Goal: Find specific page/section: Locate a particular part of the current website

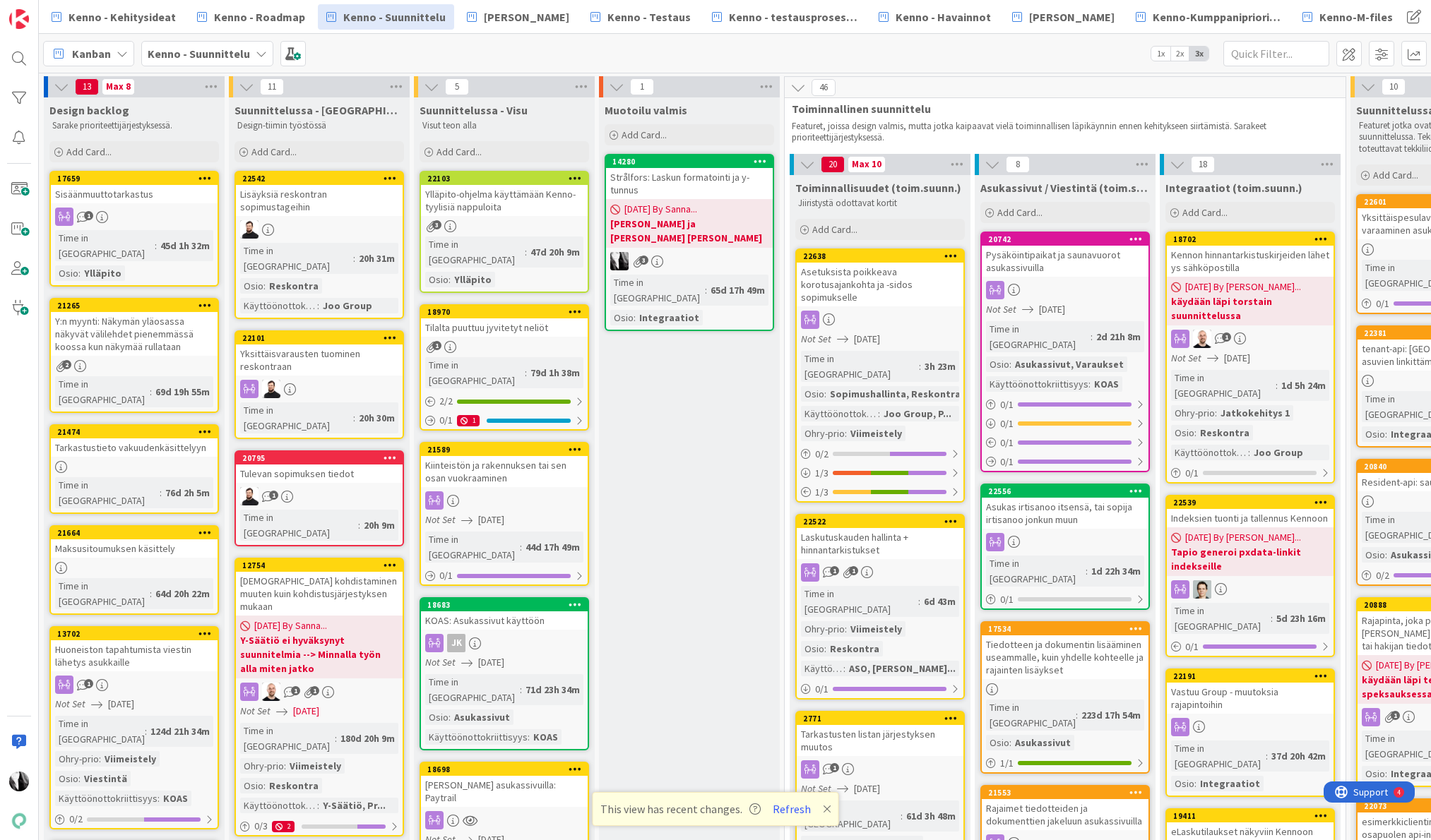
scroll to position [0, 359]
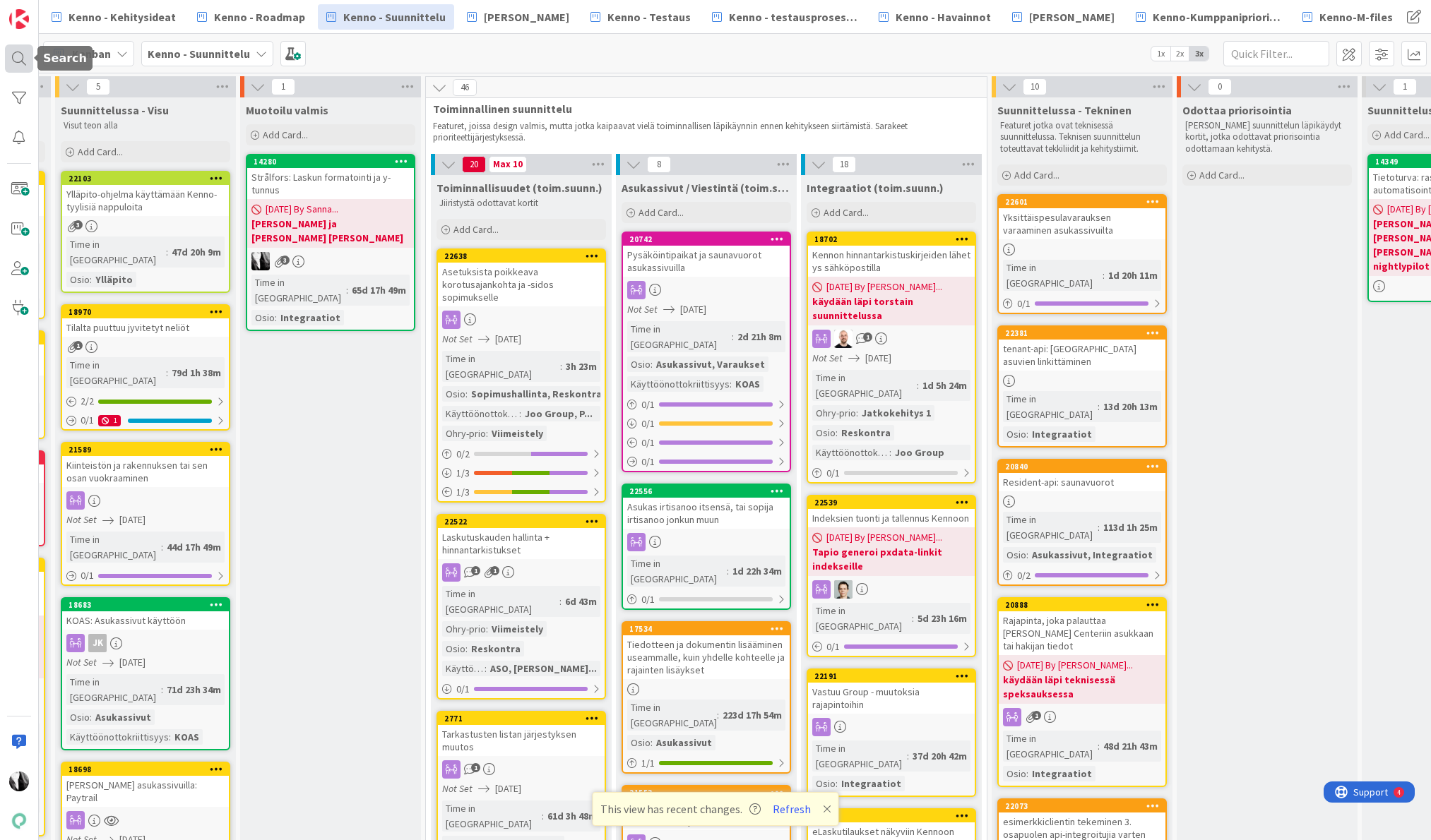
click at [8, 54] on div at bounding box center [19, 59] width 28 height 28
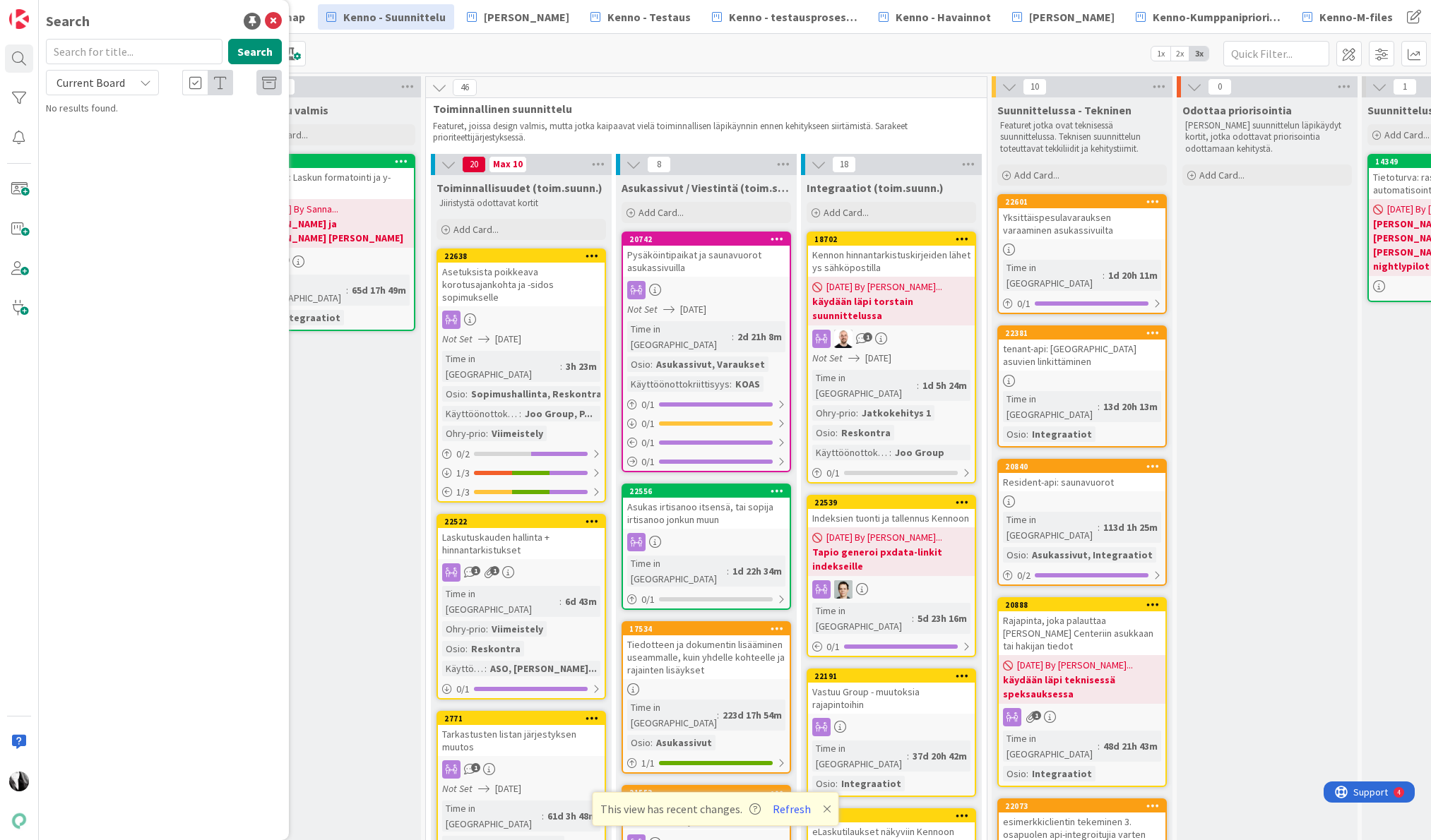
click at [135, 48] on input "text" at bounding box center [133, 52] width 177 height 26
click at [133, 82] on div "Current Board" at bounding box center [102, 83] width 113 height 26
click at [116, 142] on span "All Boards" at bounding box center [127, 141] width 147 height 22
click at [262, 49] on button "Search" at bounding box center [255, 52] width 53 height 26
type input "21312"
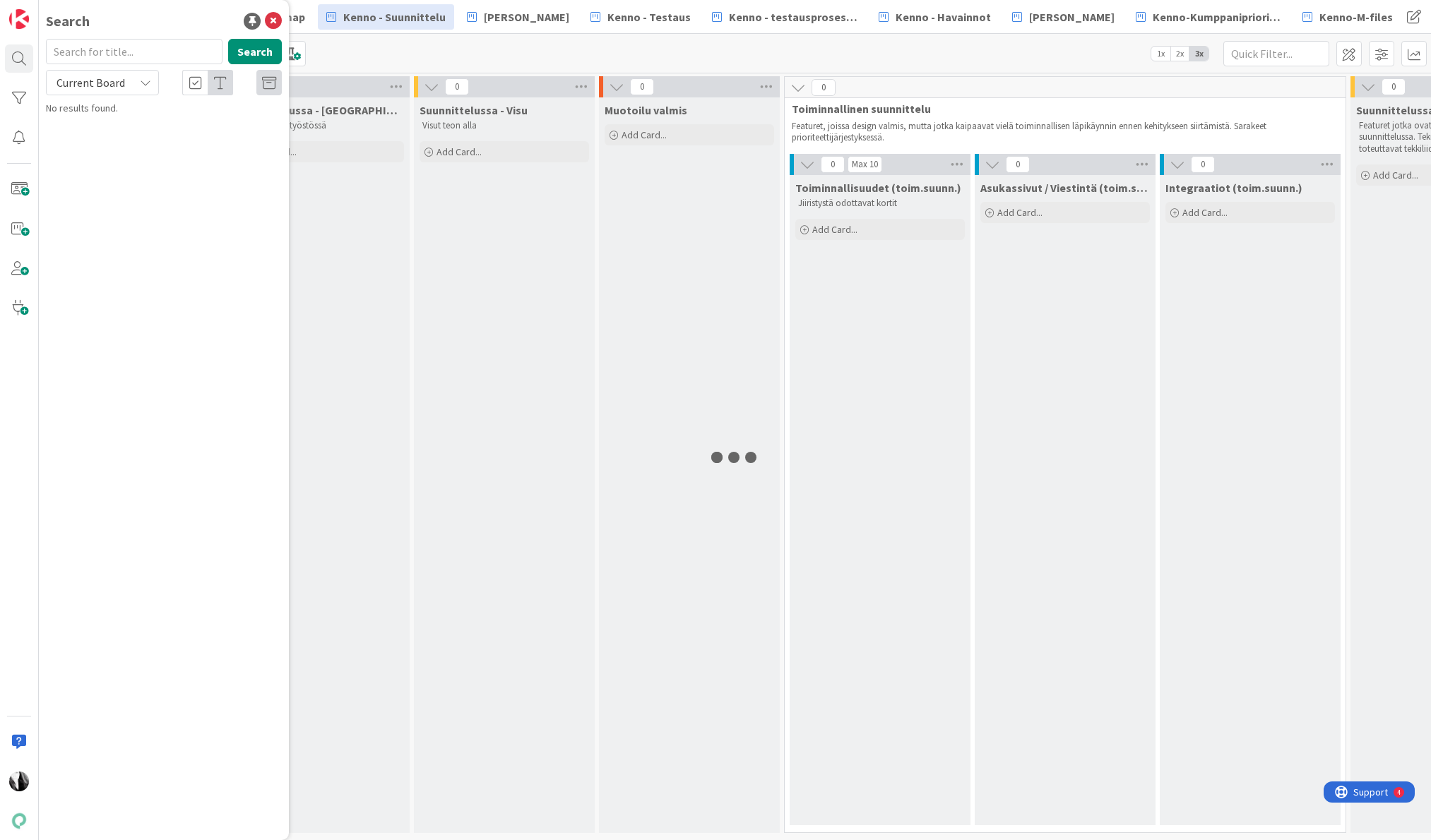
click at [124, 48] on input "text" at bounding box center [133, 52] width 177 height 26
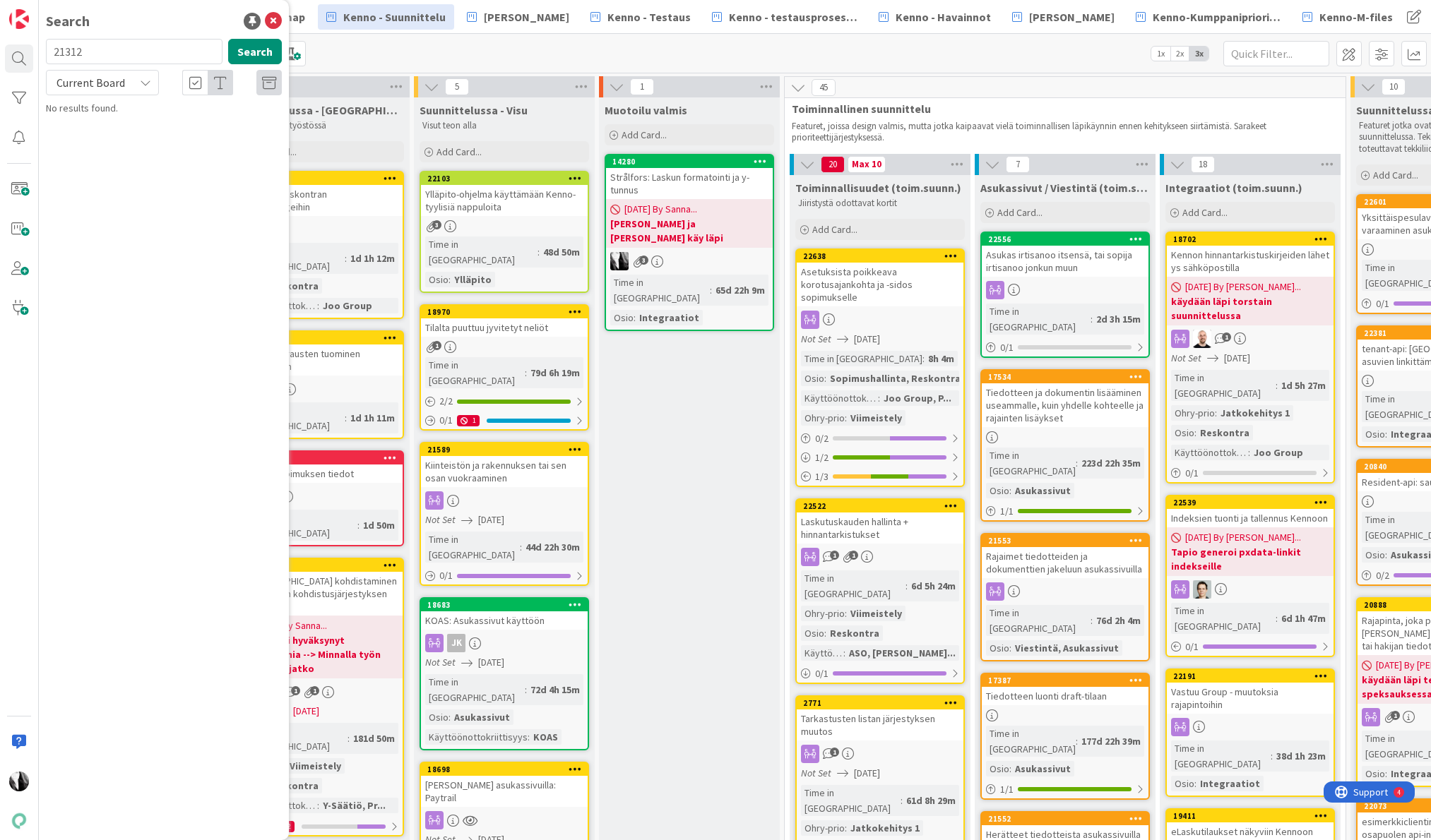
click at [117, 83] on span "Current Board" at bounding box center [91, 83] width 69 height 14
drag, startPoint x: 112, startPoint y: 135, endPoint x: 153, endPoint y: 120, distance: 43.7
click at [112, 135] on span "All Boards" at bounding box center [127, 141] width 147 height 22
click at [260, 51] on button "Search" at bounding box center [255, 52] width 53 height 26
type input "21312"
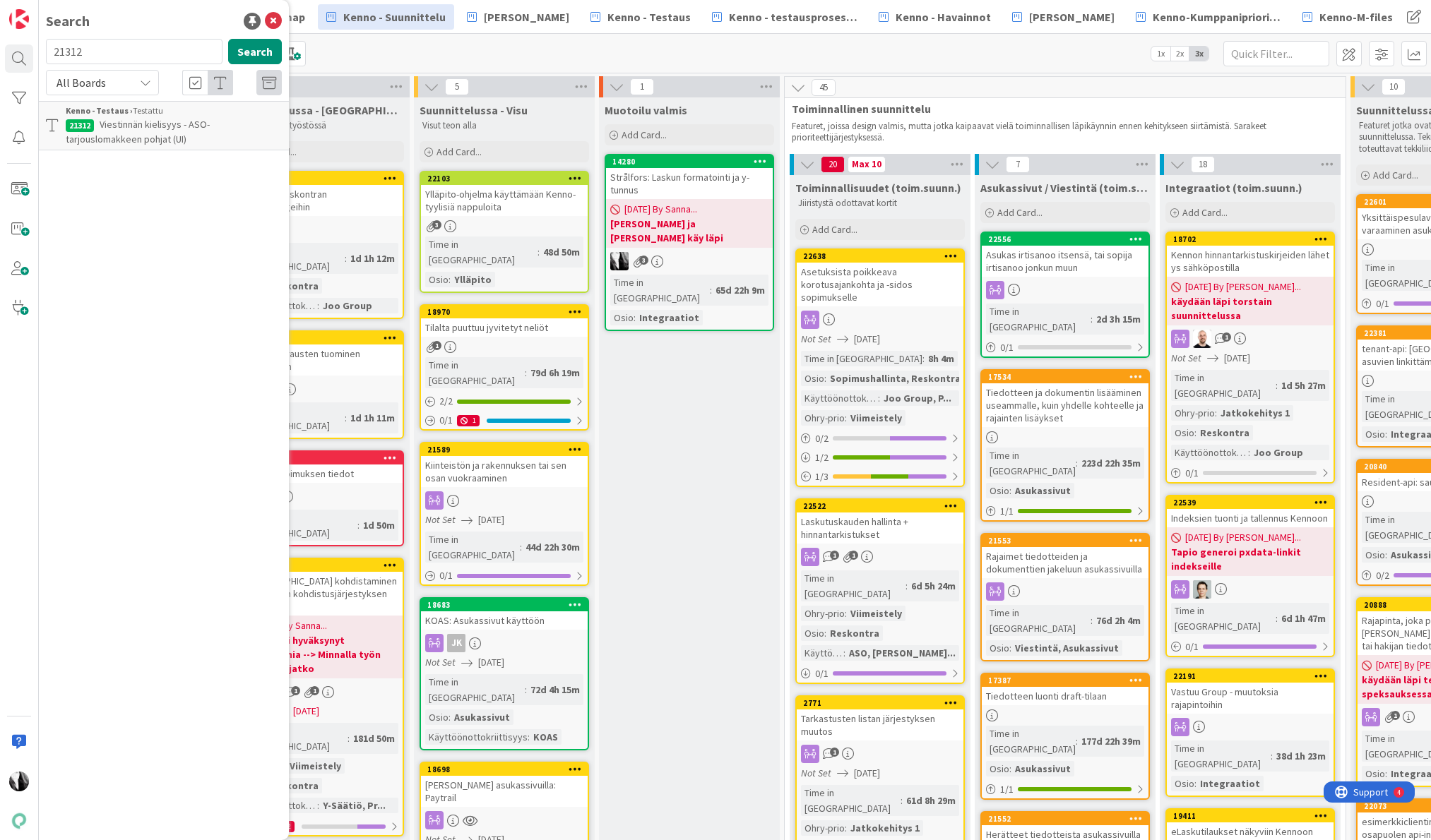
click at [145, 127] on span "Viestinnän kielisyys - ASO-tarjouslomakkeen pohjat (UI)" at bounding box center [137, 132] width 144 height 28
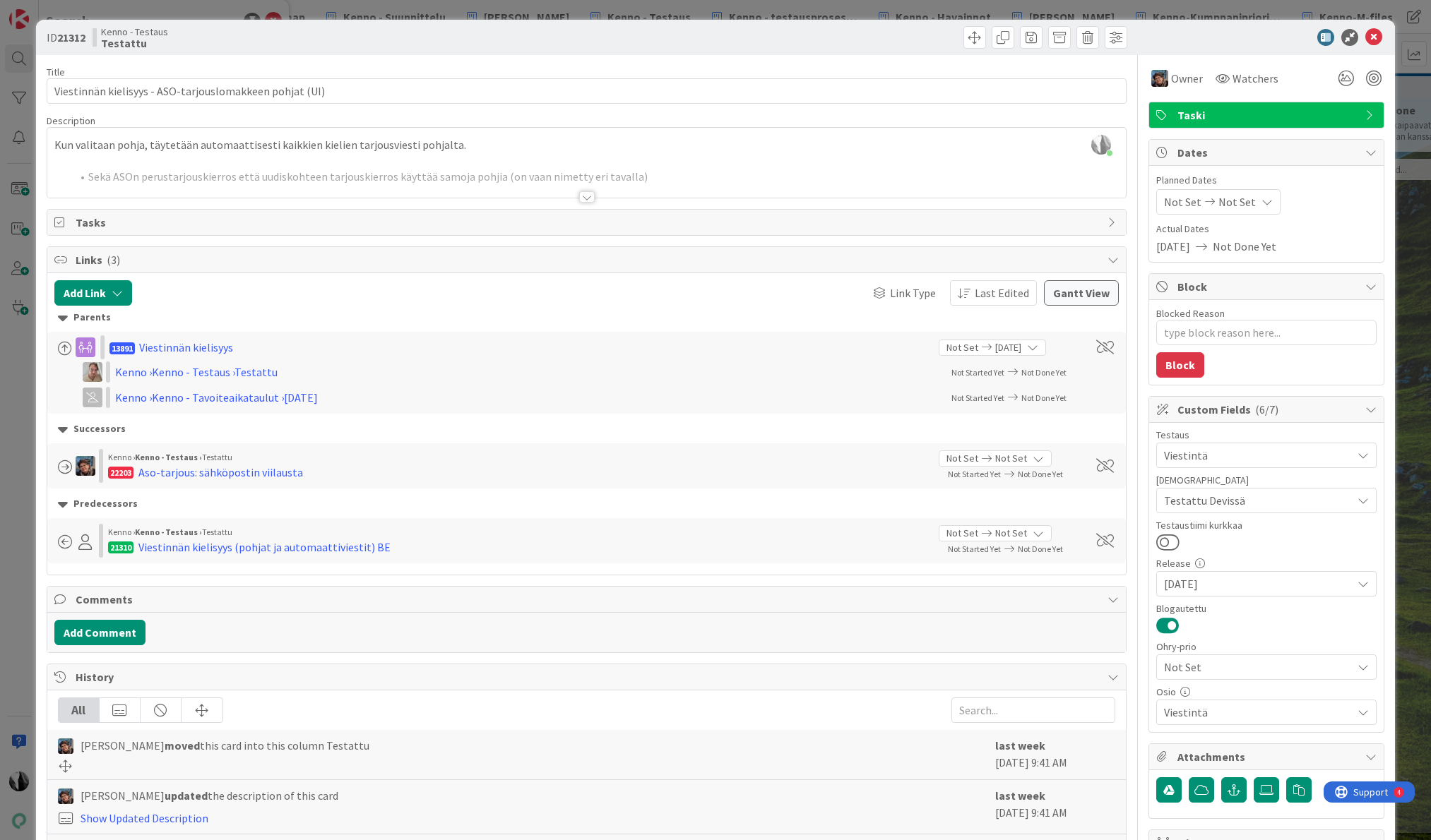
click at [588, 197] on div at bounding box center [587, 196] width 15 height 11
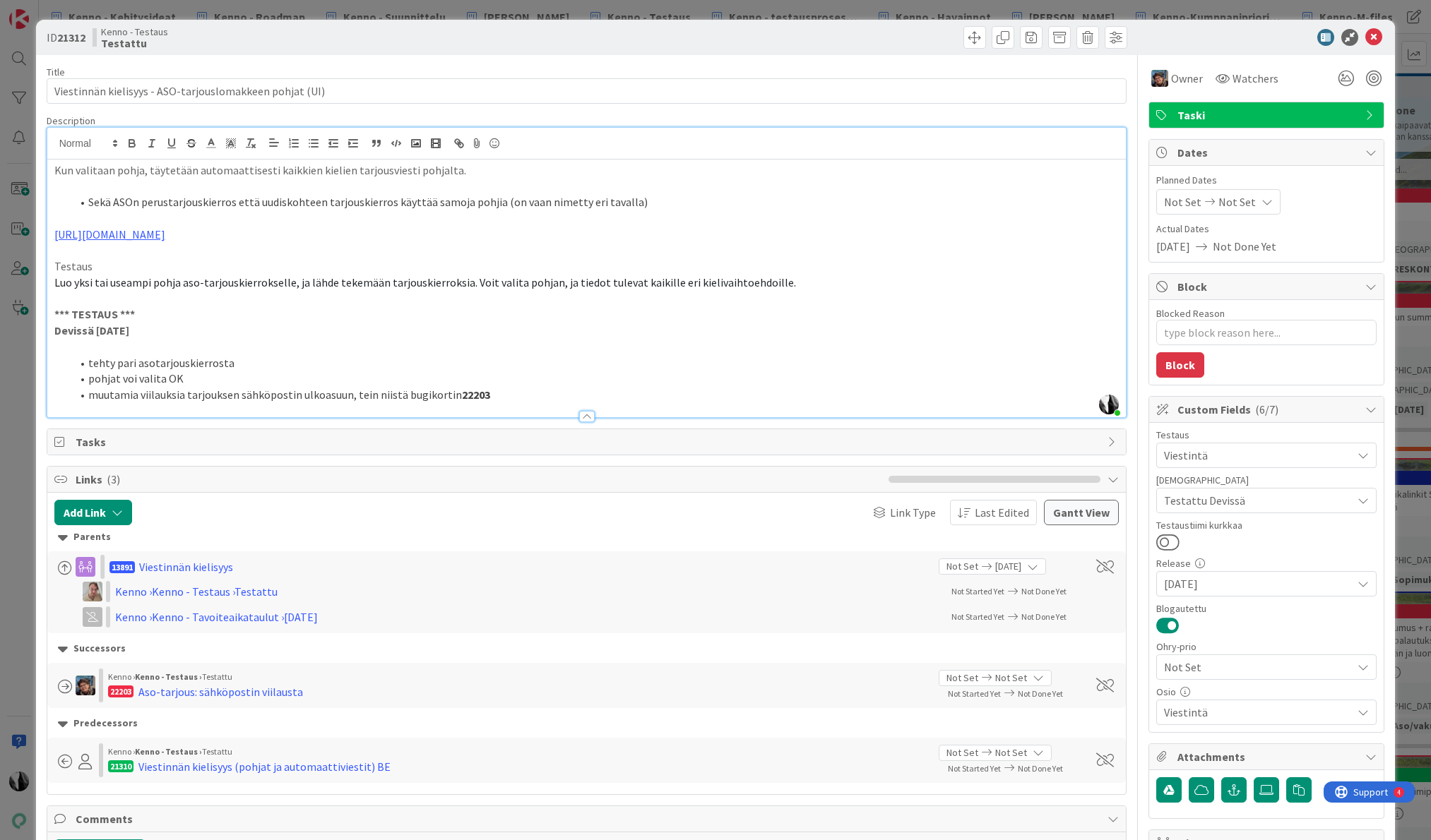
type textarea "x"
click at [244, 43] on div "Kenno - Testaus Testattu" at bounding box center [338, 37] width 491 height 22
click at [1377, 35] on icon at bounding box center [1374, 38] width 17 height 17
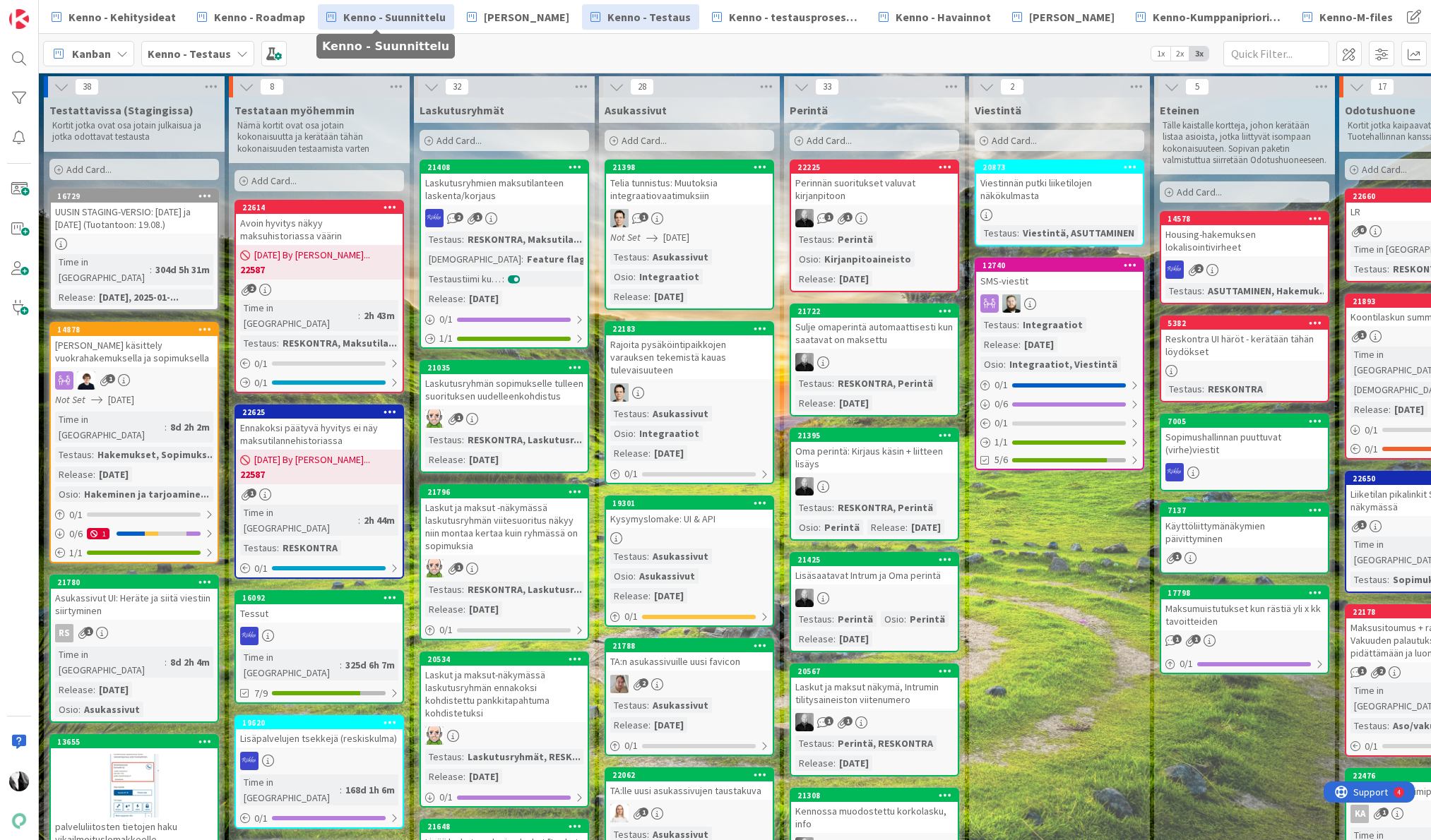
click at [418, 15] on span "Kenno - Suunnittelu" at bounding box center [394, 17] width 102 height 17
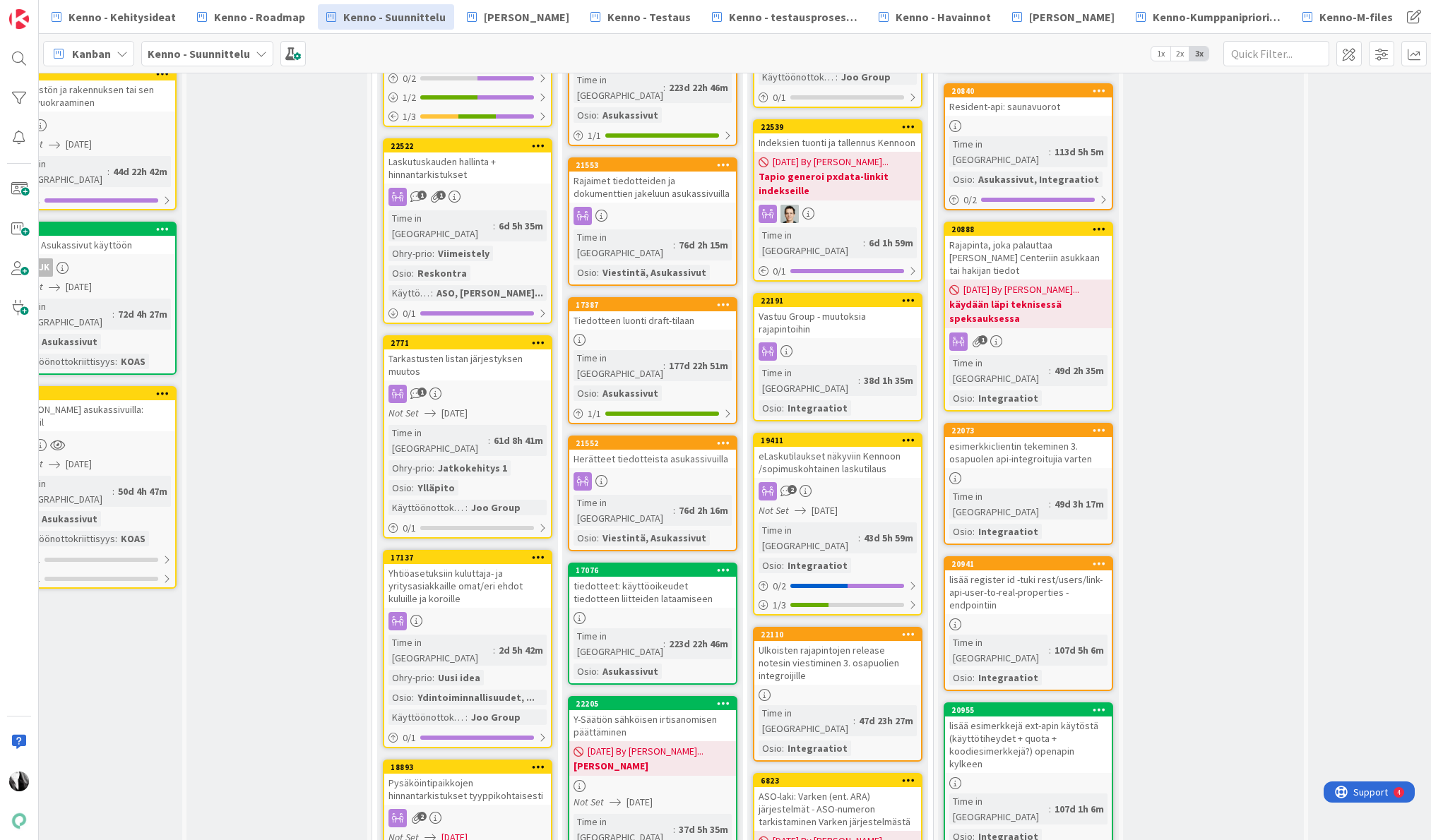
scroll to position [378, 412]
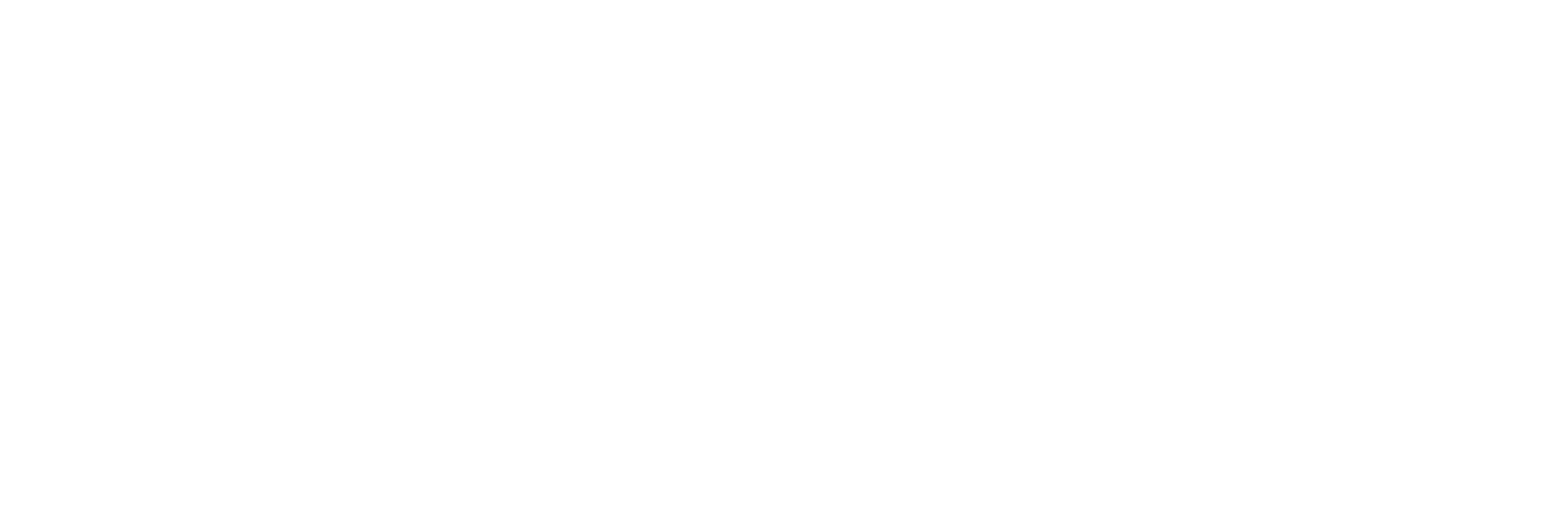
click at [185, 32] on div at bounding box center [784, 254] width 1568 height 509
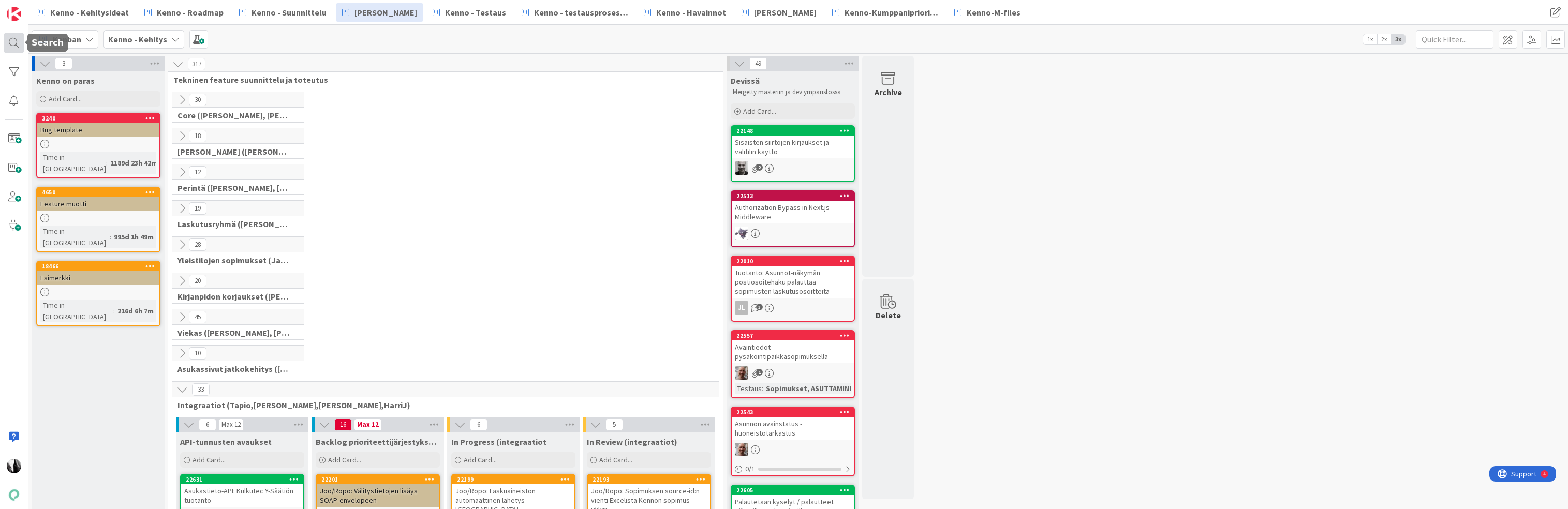
click at [14, 42] on div at bounding box center [14, 43] width 21 height 21
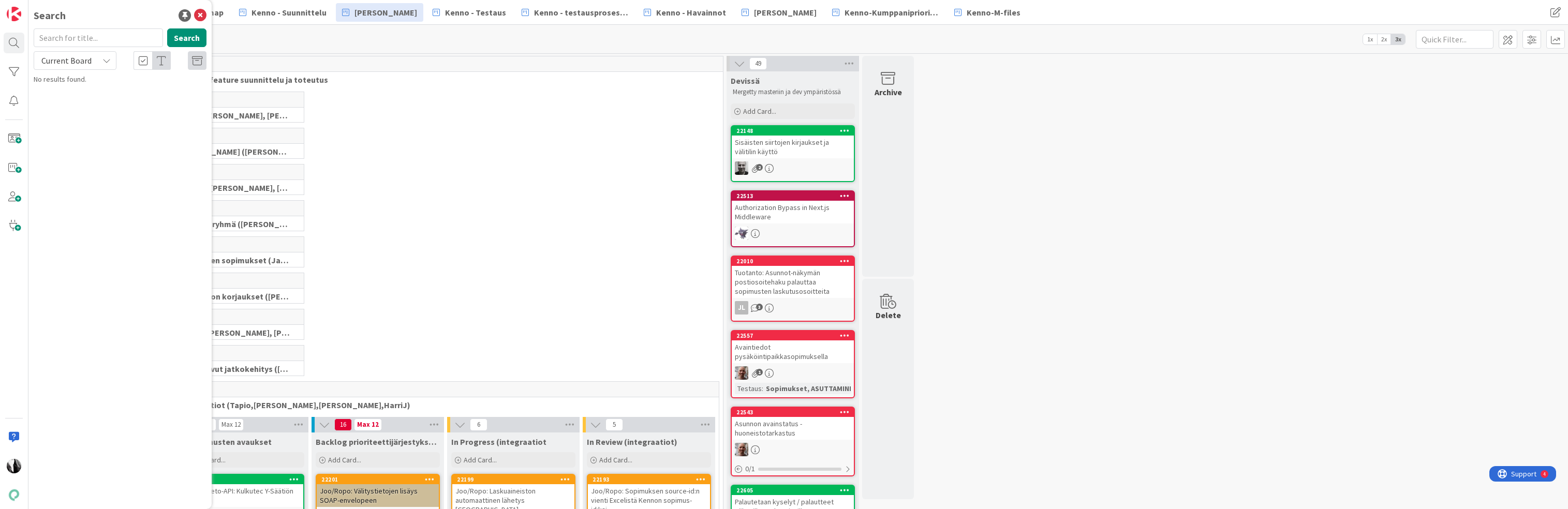
click at [119, 42] on input "text" at bounding box center [98, 38] width 129 height 19
click at [187, 39] on button "Search" at bounding box center [187, 38] width 39 height 19
type input "21759"
click at [88, 62] on span "Current Board" at bounding box center [67, 61] width 50 height 10
drag, startPoint x: 84, startPoint y: 99, endPoint x: 122, endPoint y: 50, distance: 62.0
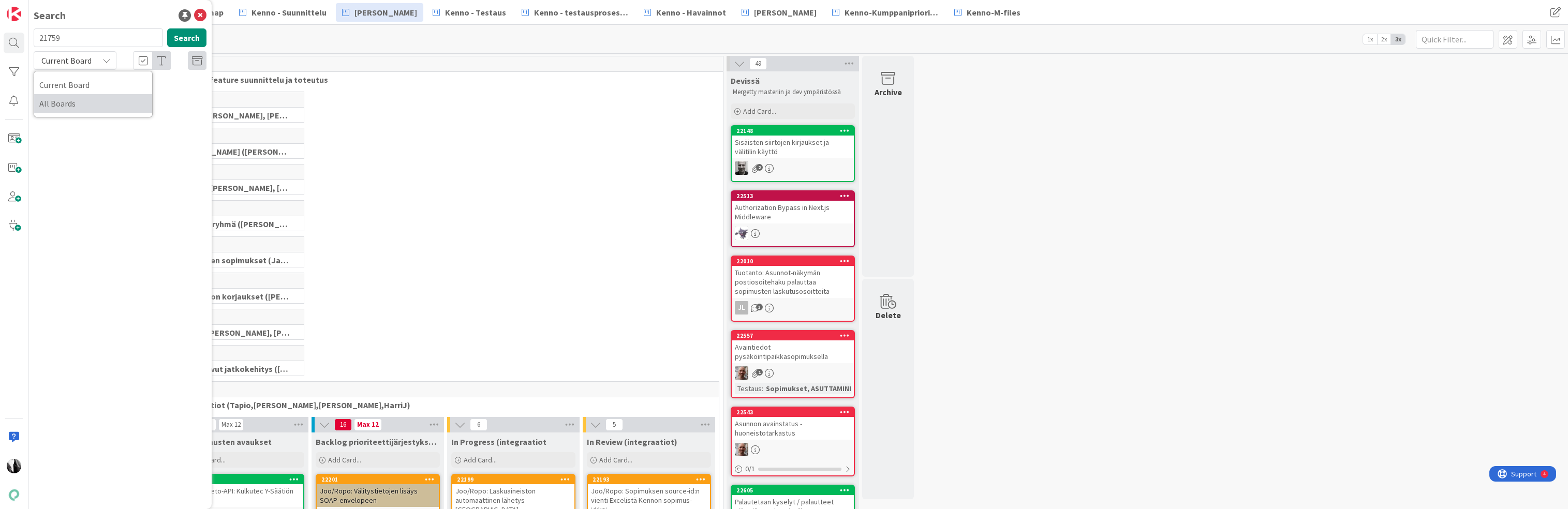
click at [84, 99] on span "All Boards" at bounding box center [93, 103] width 108 height 16
click at [180, 35] on button "Search" at bounding box center [187, 38] width 39 height 19
click at [111, 93] on span "Mahdollisuus lähettää tulevalle tai sopimuksesta poistuvalle osapuolelle vieste…" at bounding box center [126, 97] width 155 height 20
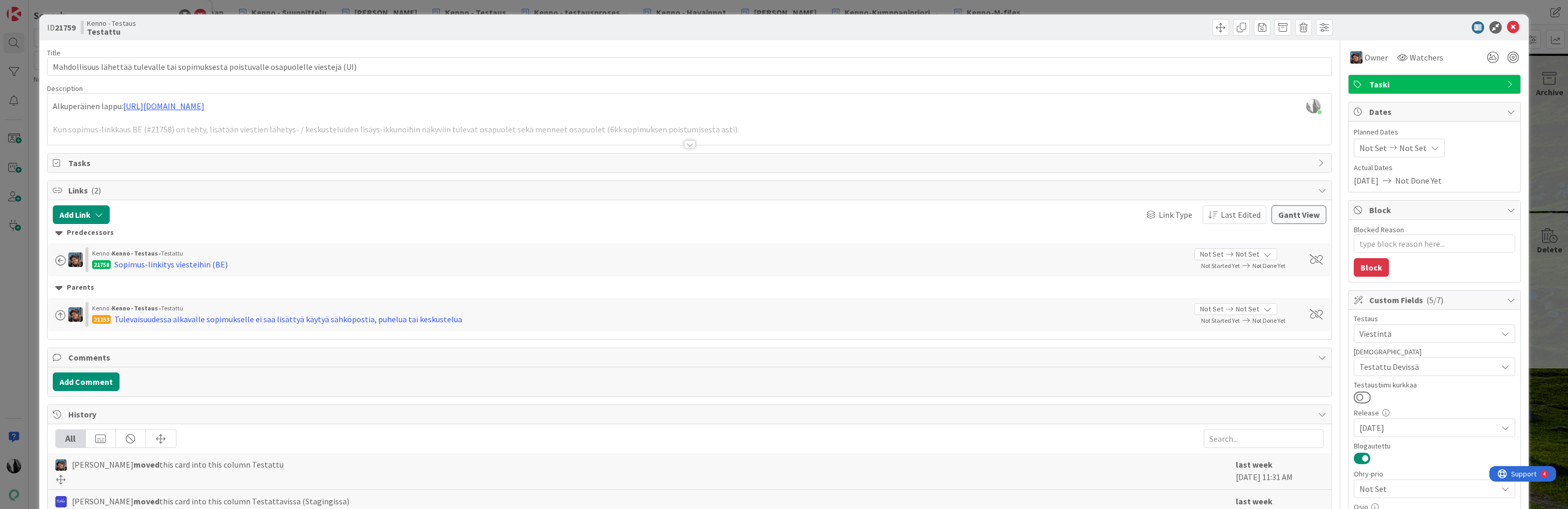
click at [693, 145] on div at bounding box center [689, 144] width 11 height 8
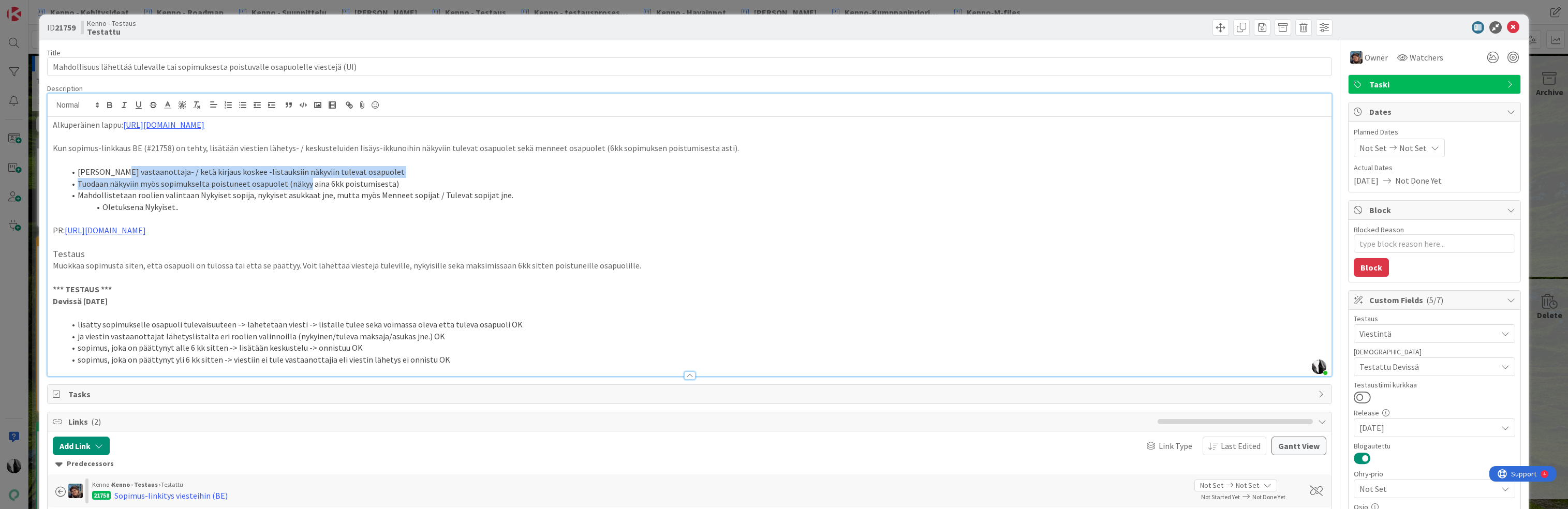
drag, startPoint x: 120, startPoint y: 172, endPoint x: 307, endPoint y: 178, distance: 187.1
click at [307, 178] on ol "Tuodaan vastaanottaja- / ketä kirjaus koskee -listauksiin näkyviin tulevat osap…" at bounding box center [690, 189] width 1274 height 47
click at [165, 188] on li "Tuodaan näkyviin myös sopimukselta poistuneet osapuolet (näkyy aina 6kk poistum…" at bounding box center [696, 184] width 1261 height 12
drag, startPoint x: 136, startPoint y: 183, endPoint x: 274, endPoint y: 187, distance: 138.1
click at [274, 187] on li "Tuodaan näkyviin myös sopimukselta poistuneet osapuolet (näkyy aina 6kk poistum…" at bounding box center [696, 184] width 1261 height 12
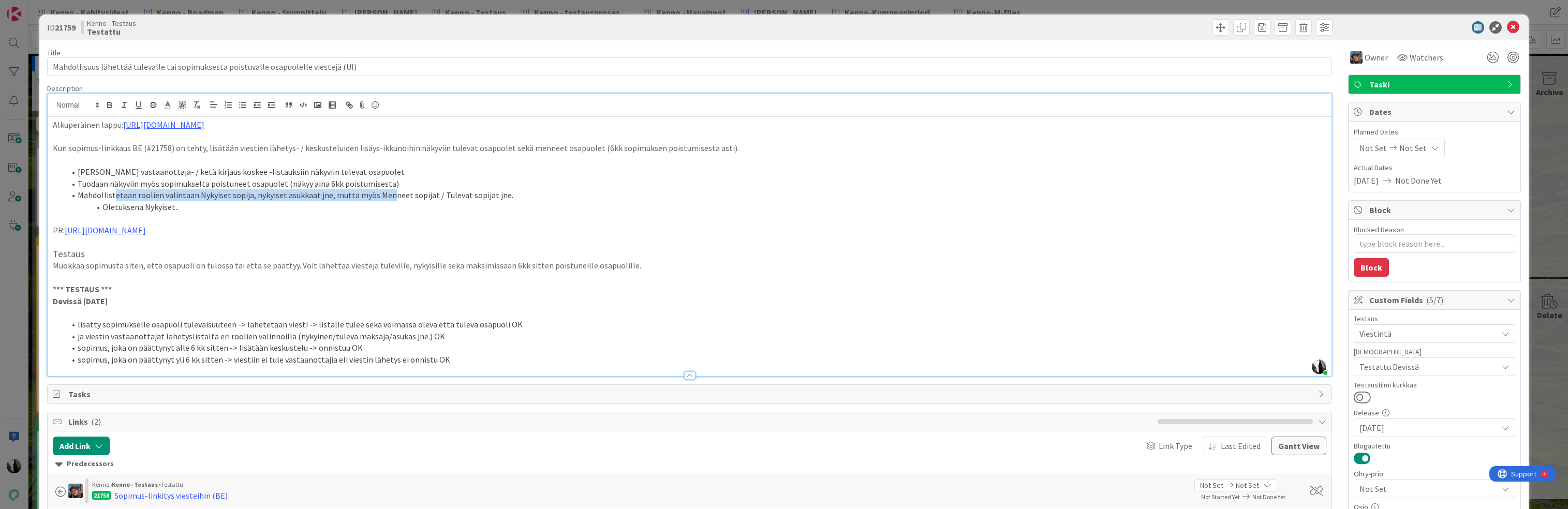
drag, startPoint x: 114, startPoint y: 194, endPoint x: 387, endPoint y: 199, distance: 273.0
click at [387, 199] on li "Mahdollistetaan roolien valintaan Nykyiset sopija, nykyiset asukkaat jne, mutta…" at bounding box center [696, 195] width 1261 height 12
drag, startPoint x: 128, startPoint y: 208, endPoint x: 157, endPoint y: 208, distance: 29.0
click at [157, 208] on li "Oletuksena Nykyiset.." at bounding box center [696, 207] width 1261 height 12
click at [1516, 25] on icon at bounding box center [1513, 28] width 13 height 13
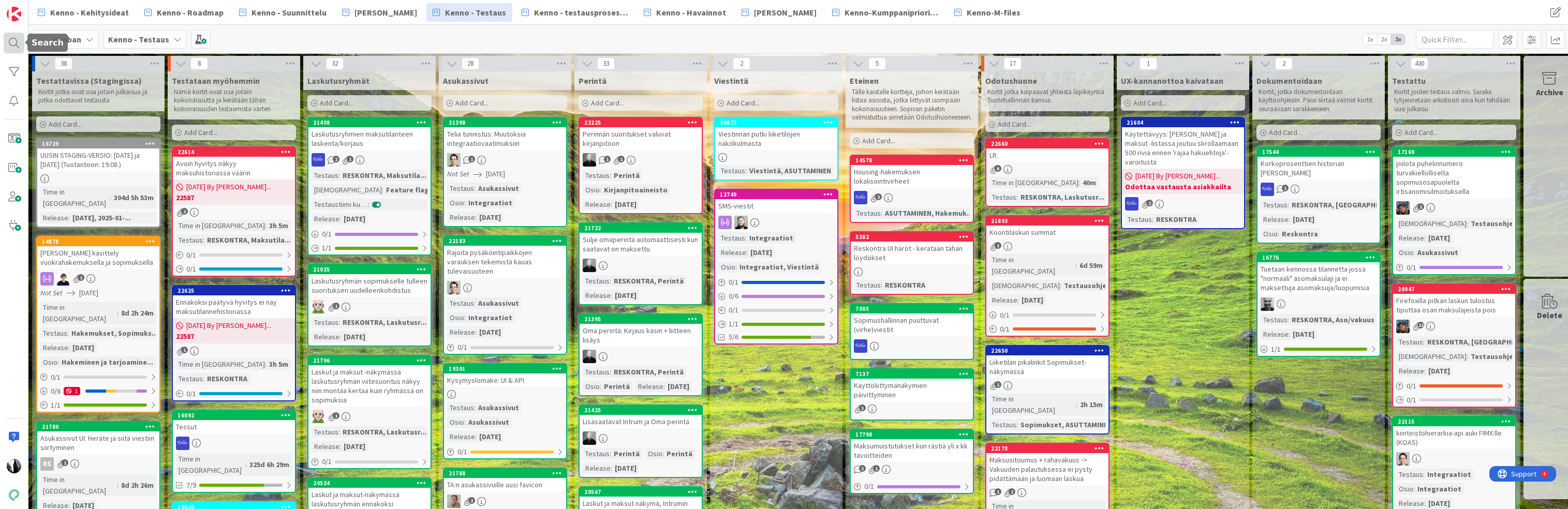
click at [13, 38] on div at bounding box center [14, 43] width 21 height 21
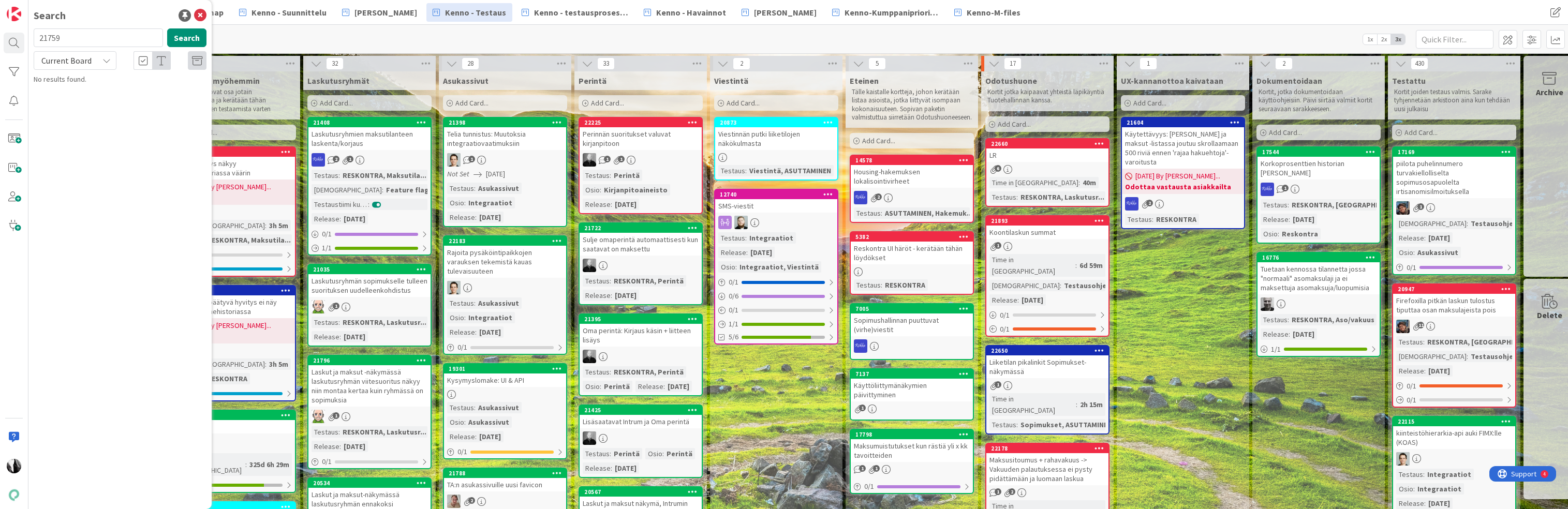
drag, startPoint x: 86, startPoint y: 42, endPoint x: 175, endPoint y: 40, distance: 89.0
click at [80, 42] on input "21759" at bounding box center [98, 38] width 129 height 19
click at [190, 36] on button "Search" at bounding box center [187, 38] width 39 height 19
click at [98, 88] on span "Mahdollisuus lähettää tulevalle tai sopimuksesta poistuvalle osapuolelle vieste…" at bounding box center [126, 97] width 155 height 20
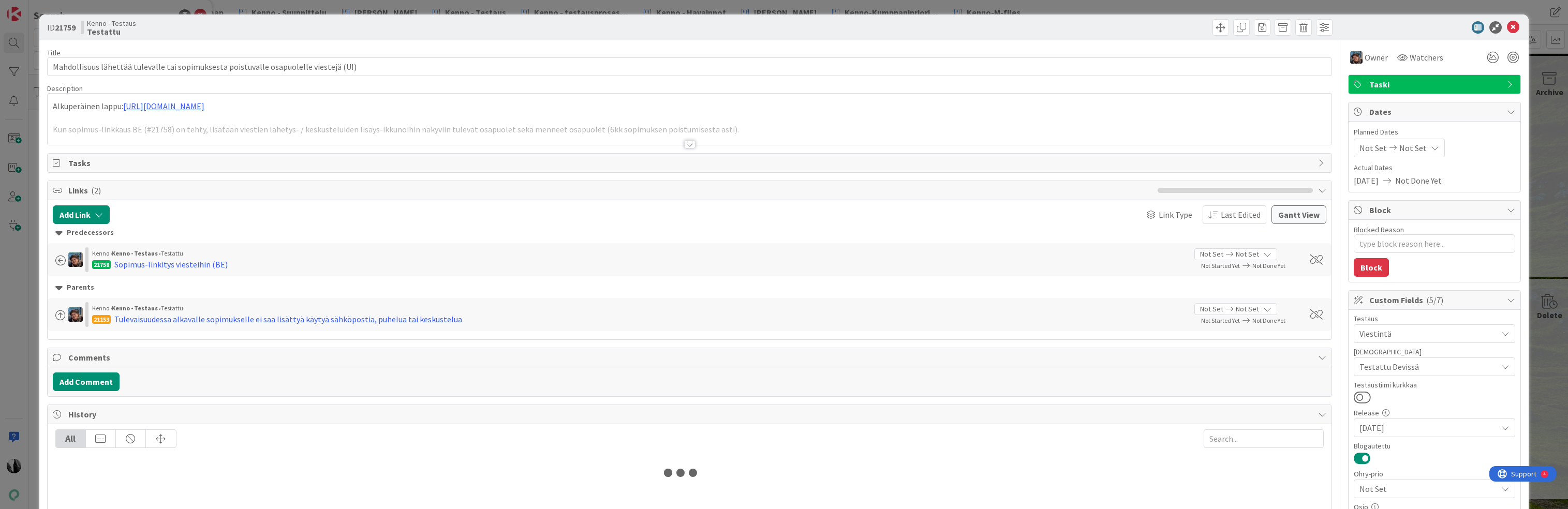
type textarea "x"
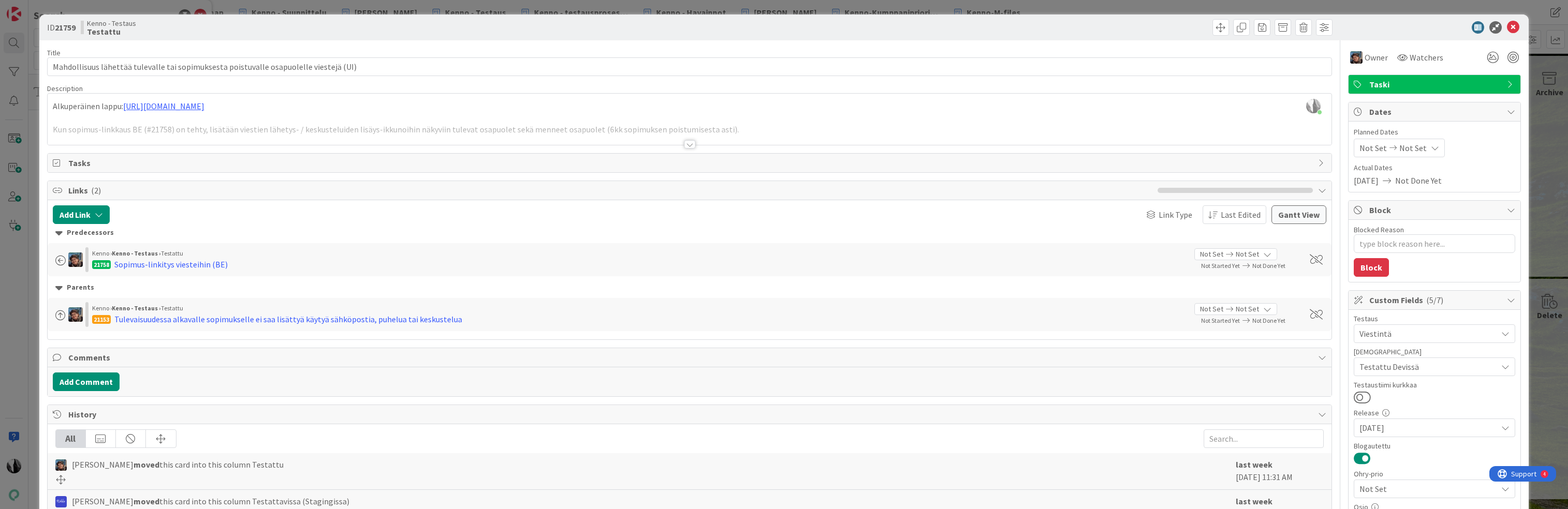
click at [691, 143] on div at bounding box center [689, 144] width 11 height 8
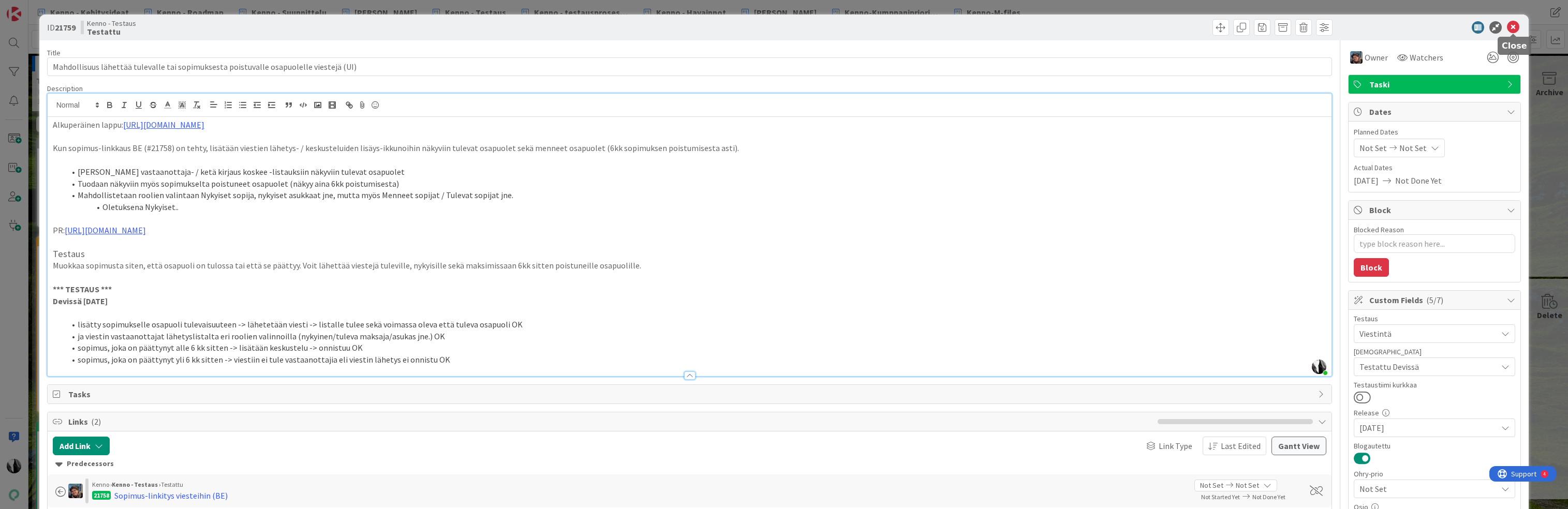
click at [1511, 26] on icon at bounding box center [1513, 28] width 13 height 13
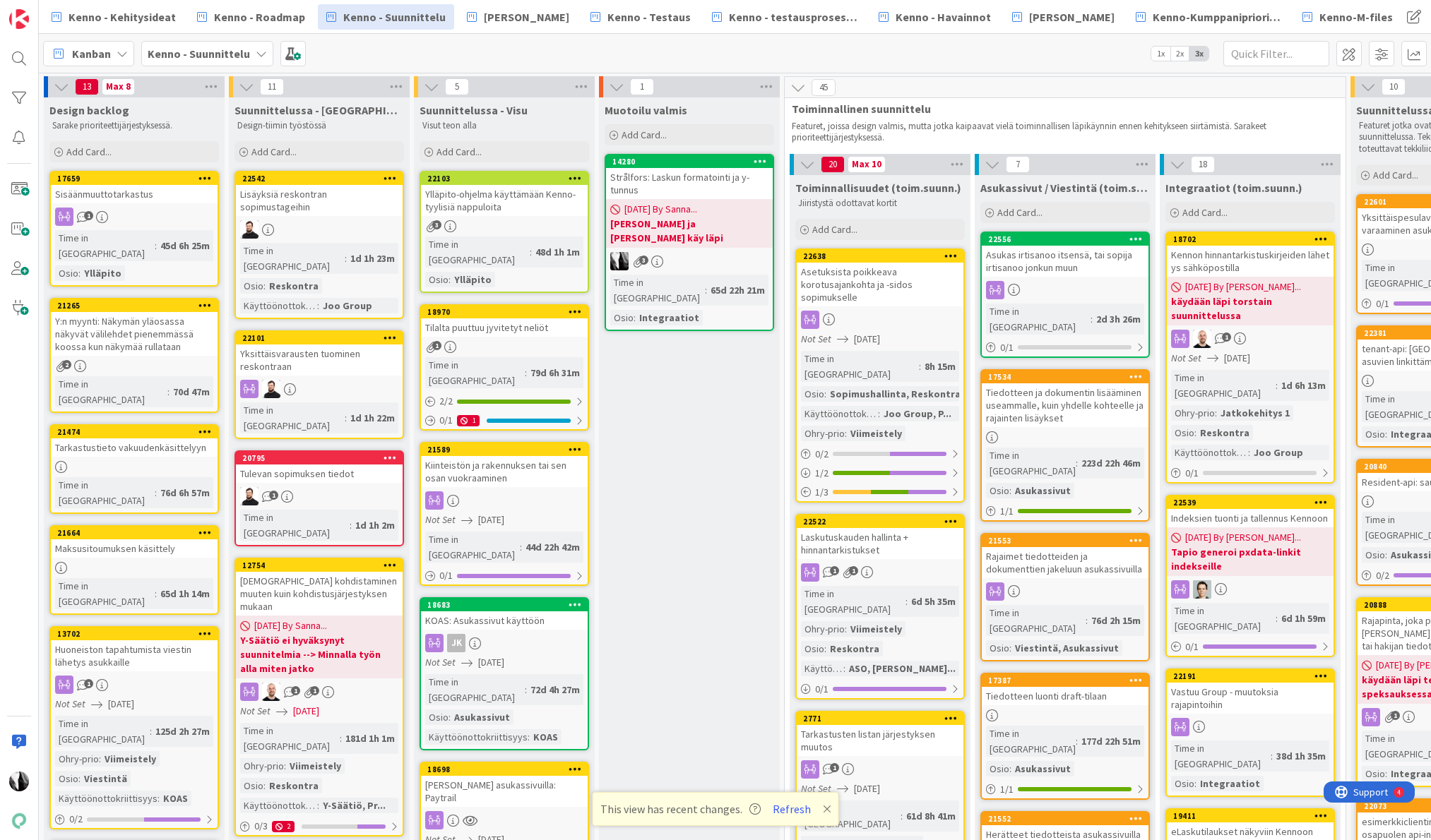
scroll to position [378, 412]
